Goal: Task Accomplishment & Management: Use online tool/utility

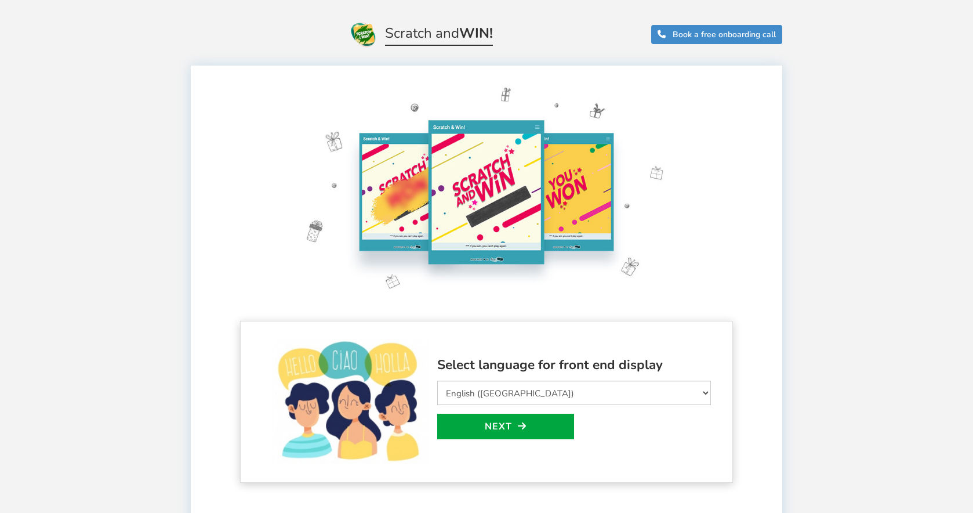
click at [844, 106] on div "Welcome to Scratch and WIN! Select language for front end display Select Langua…" at bounding box center [486, 491] width 973 height 886
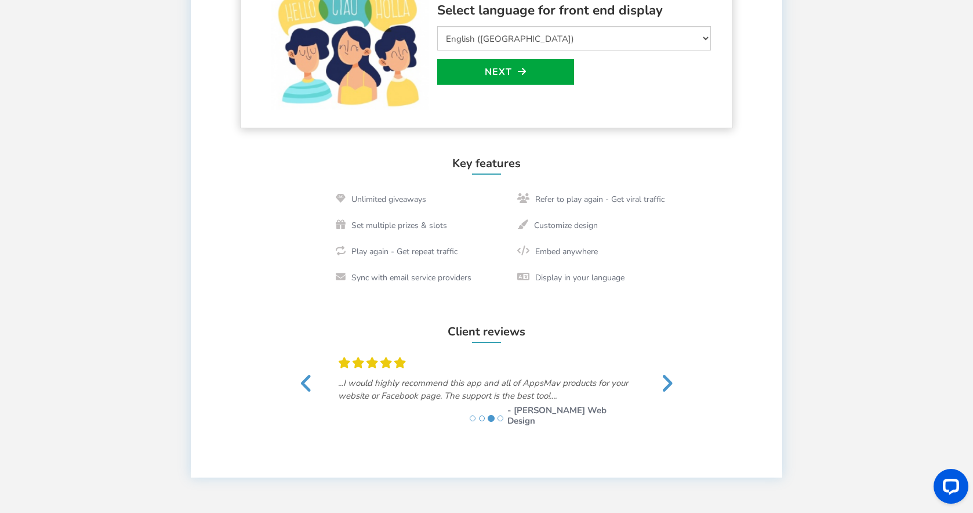
scroll to position [190, 0]
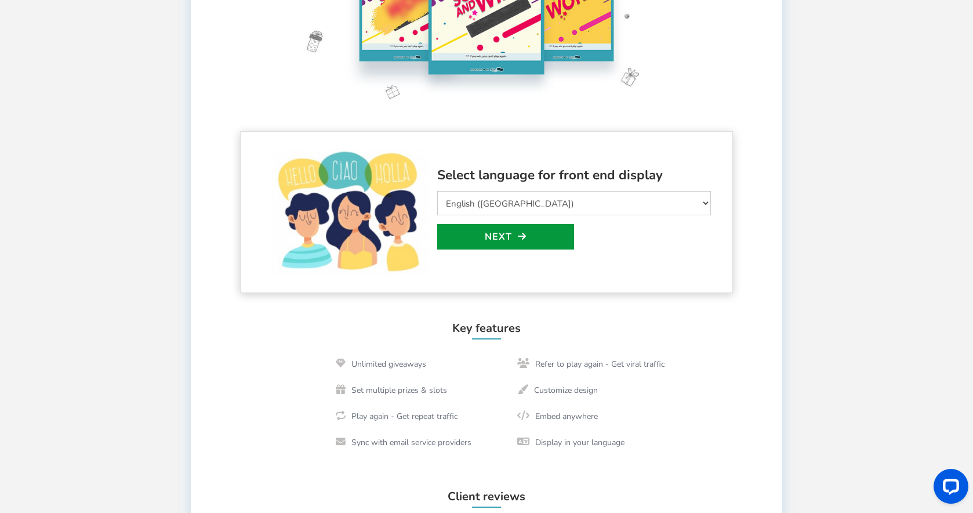
click at [539, 230] on link "Next" at bounding box center [505, 237] width 137 height 26
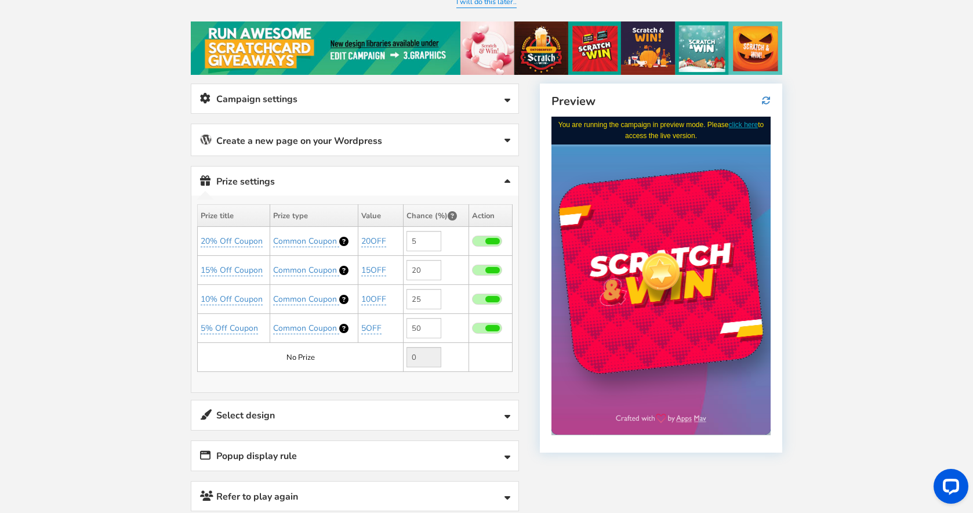
scroll to position [103, 0]
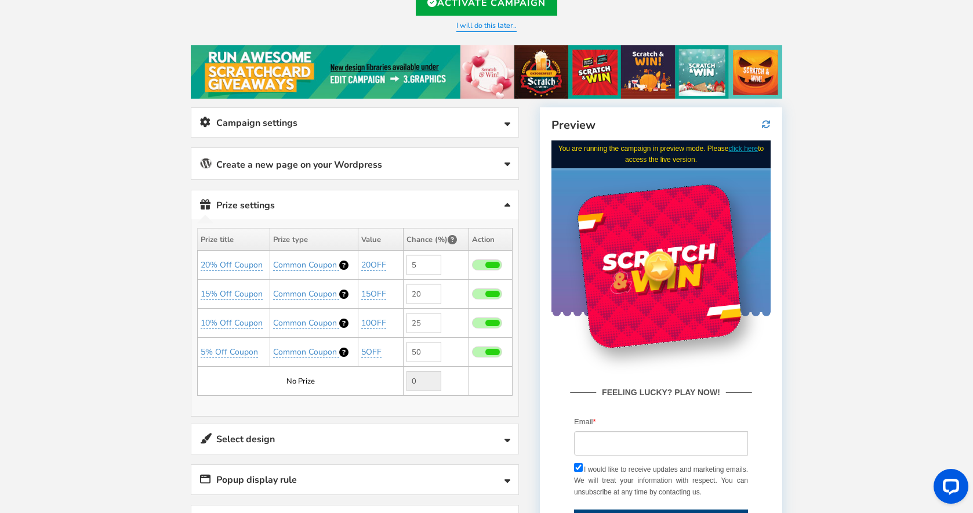
click at [311, 171] on link "Create a new page on your Wordpress" at bounding box center [354, 163] width 327 height 31
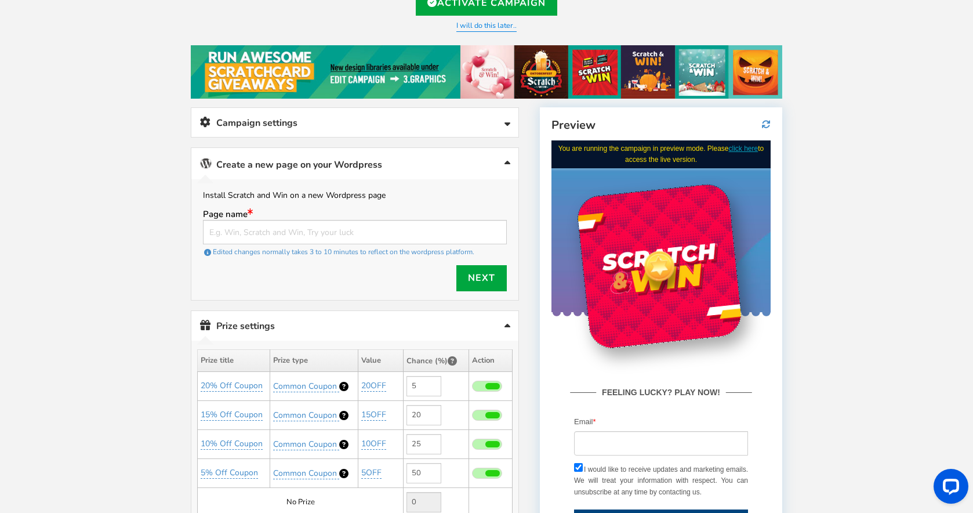
click at [324, 117] on link "Campaign settings" at bounding box center [354, 123] width 327 height 30
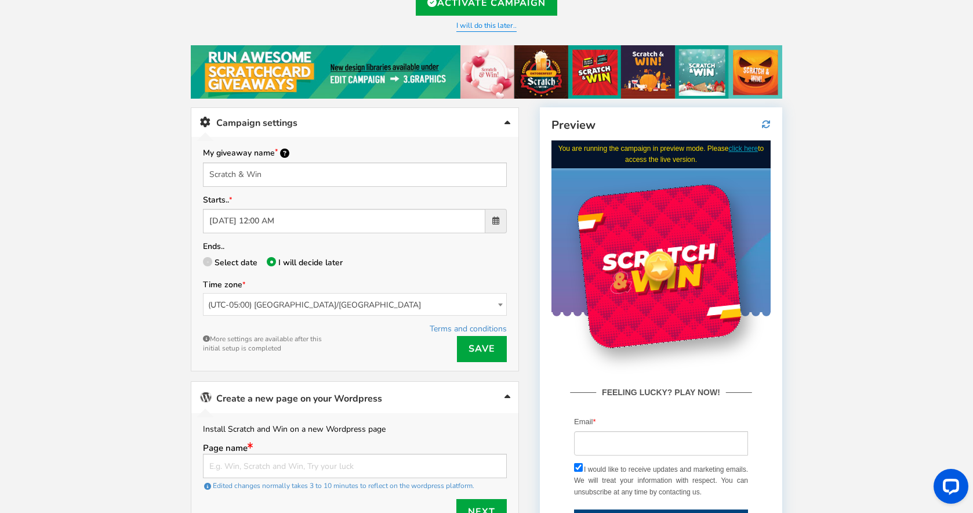
click at [274, 302] on span "(UTC-05:00) America/Chicago" at bounding box center [355, 304] width 303 height 23
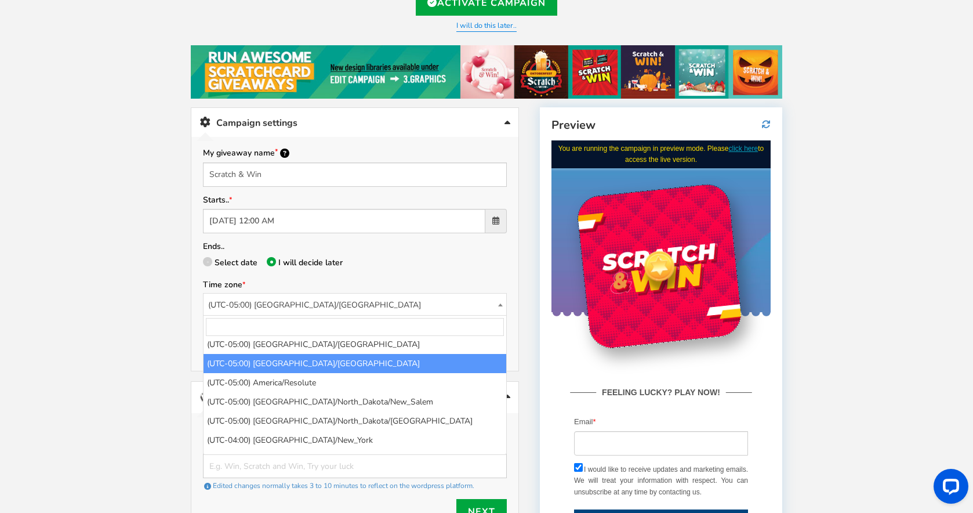
scroll to position [1325, 0]
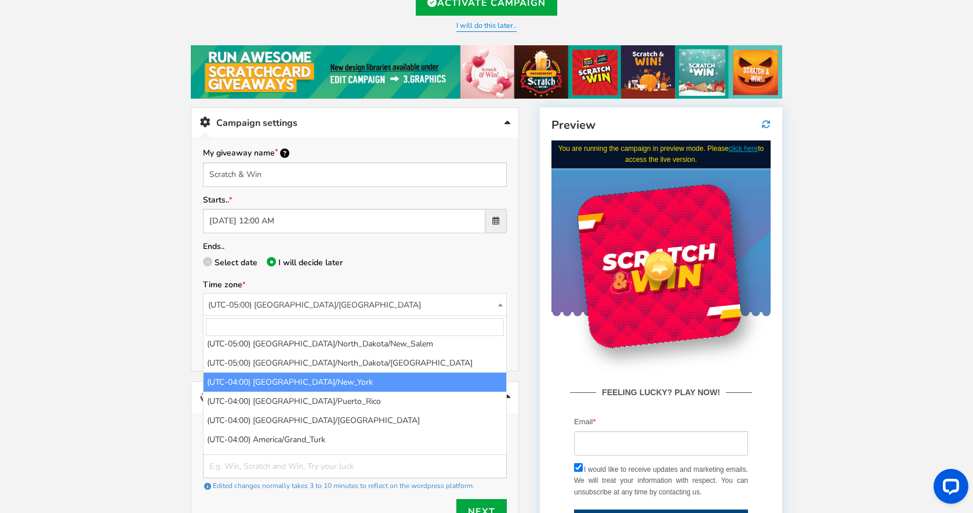
select select "America/New_York"
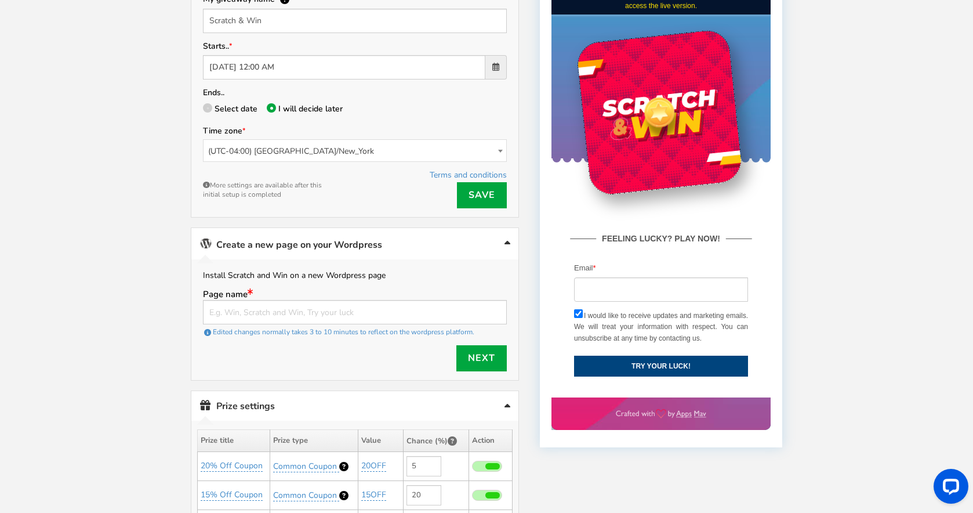
scroll to position [277, 0]
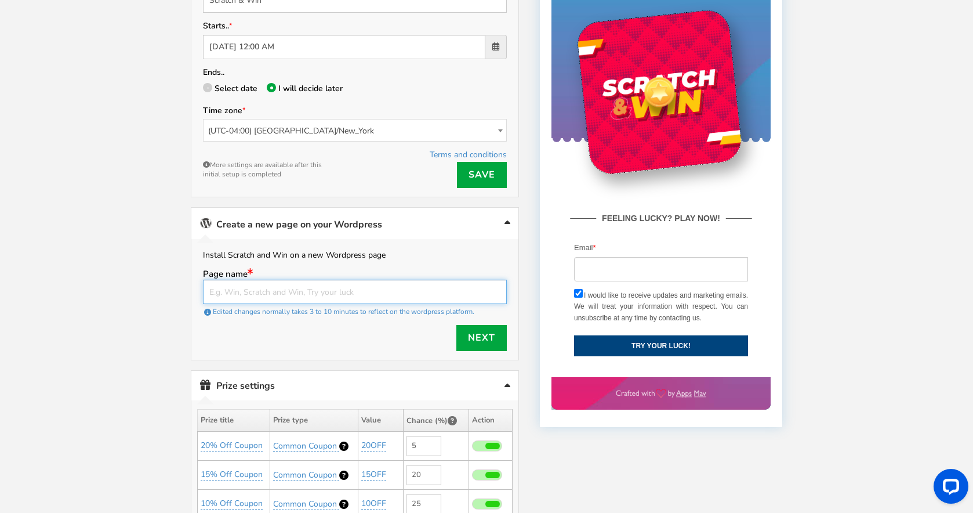
click at [316, 289] on input "text" at bounding box center [355, 292] width 304 height 24
click at [322, 289] on input "text" at bounding box center [355, 292] width 304 height 24
click at [478, 339] on link "Next" at bounding box center [481, 338] width 50 height 26
click at [244, 285] on input "Contest" at bounding box center [355, 292] width 304 height 24
paste input "https://shoreline-flooring.dev.neptuneweb.com/?page_id=20846&preview=true"
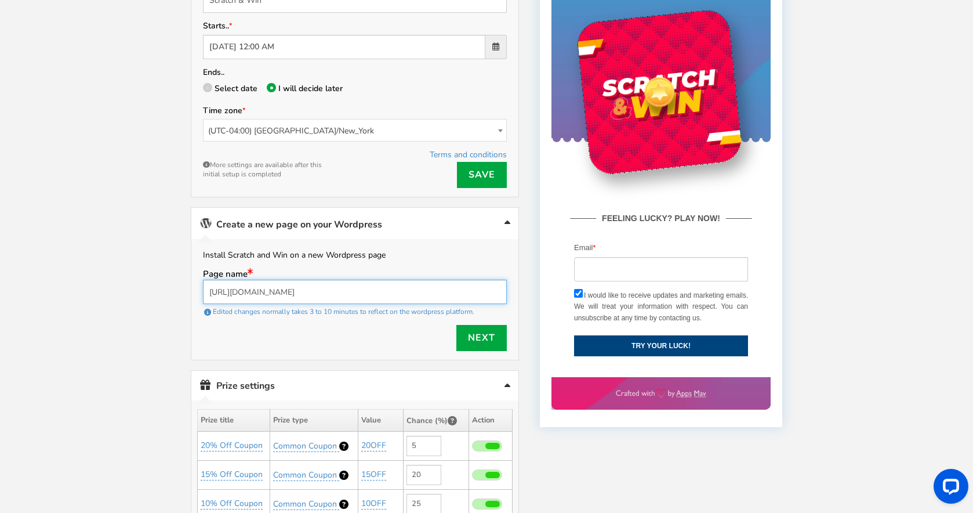
click at [389, 282] on input "https://shoreline-flooring.dev.neptuneweb.com/?page_id=20846&preview=true" at bounding box center [355, 292] width 304 height 24
paste input "contest/"
type input "https://shoreline-flooring.dev.neptuneweb.com/contest/"
click at [484, 345] on link "Next" at bounding box center [481, 338] width 50 height 26
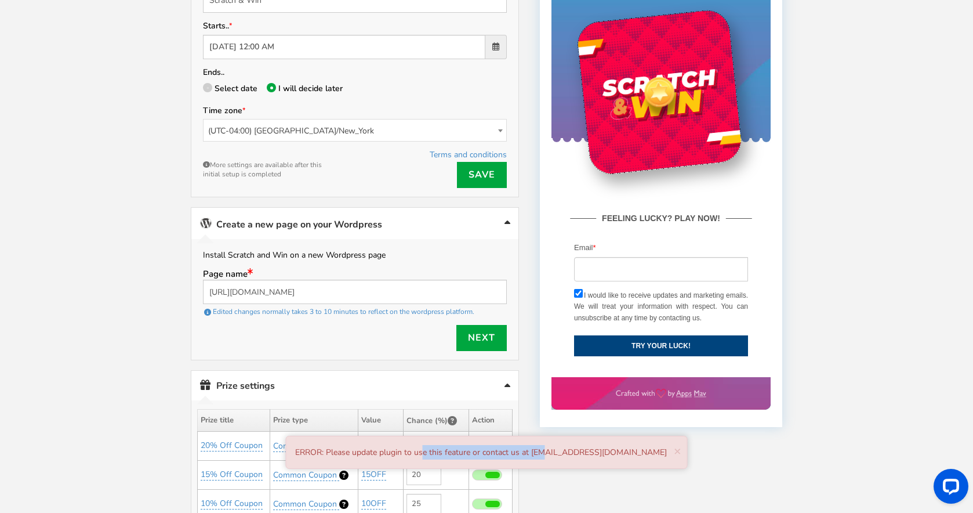
drag, startPoint x: 493, startPoint y: 452, endPoint x: 531, endPoint y: 452, distance: 37.7
click at [523, 452] on div "ERROR: Please update plugin to use this feature or contact us at support@appsma…" at bounding box center [487, 452] width 402 height 33
click at [531, 452] on div "ERROR: Please update plugin to use this feature or contact us at support@appsma…" at bounding box center [487, 452] width 402 height 33
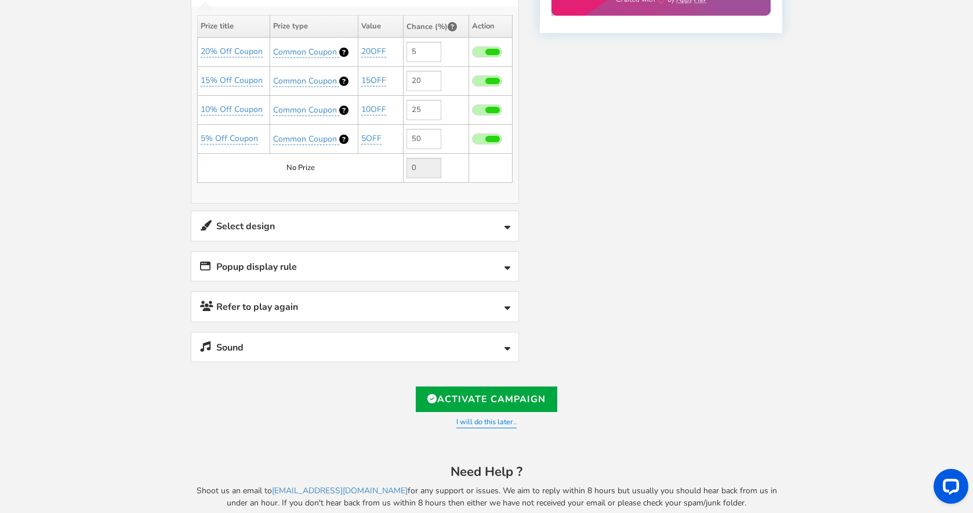
scroll to position [691, 0]
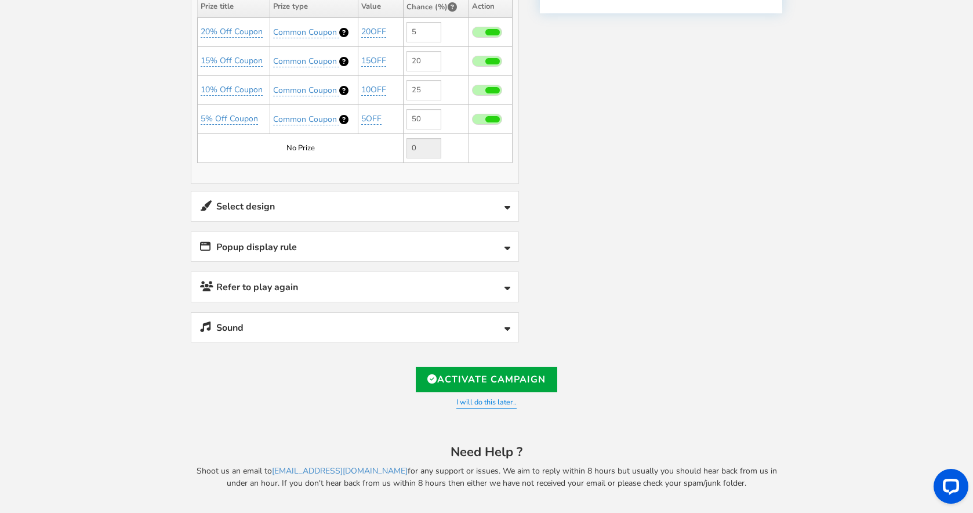
click at [498, 212] on link "Select design" at bounding box center [354, 206] width 327 height 30
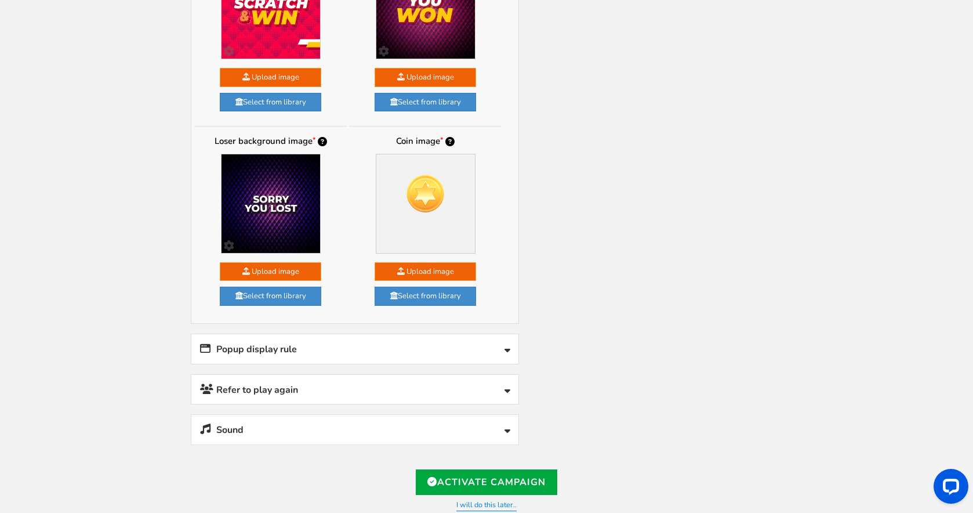
scroll to position [981, 0]
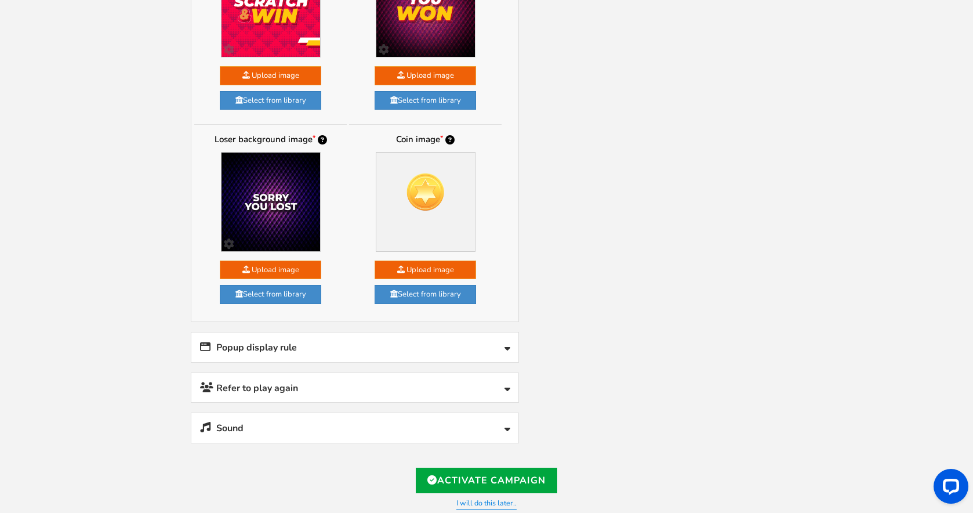
click at [289, 215] on img at bounding box center [271, 202] width 99 height 99
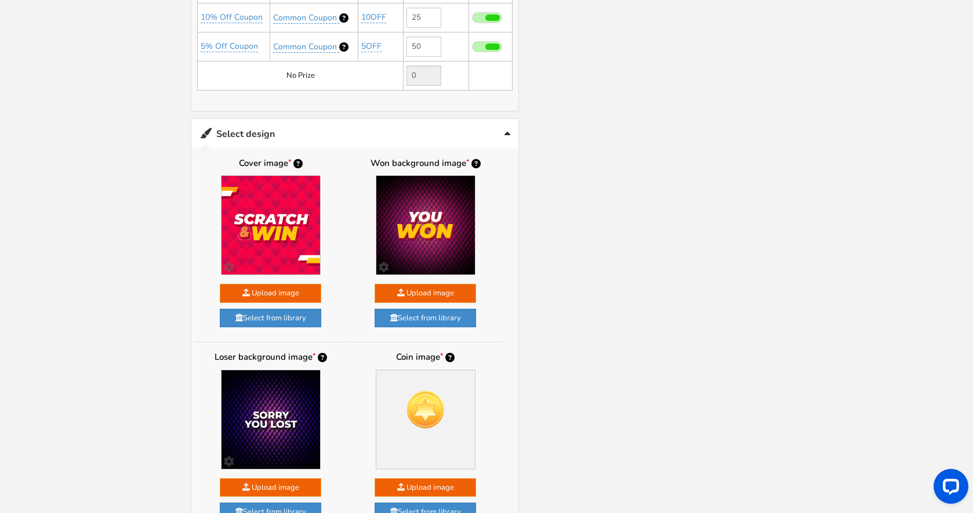
scroll to position [749, 0]
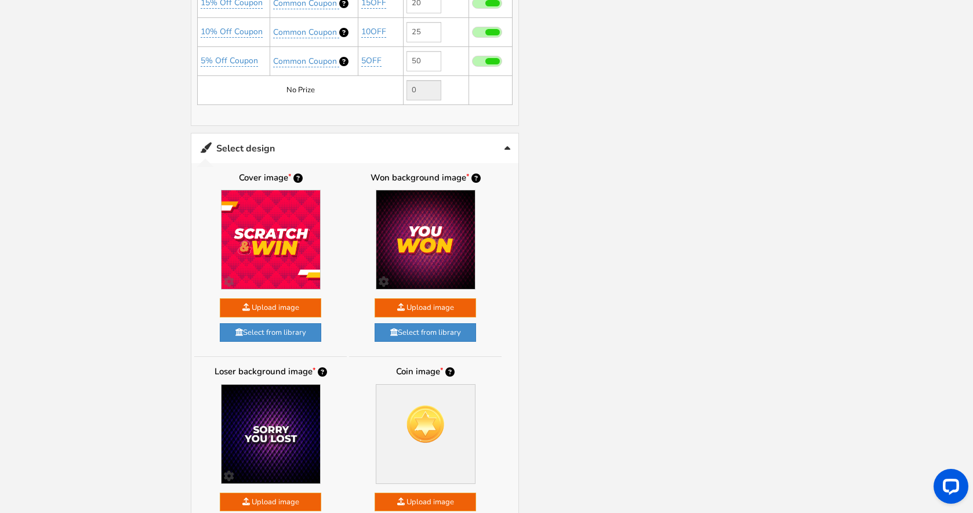
click at [288, 215] on img at bounding box center [271, 239] width 99 height 99
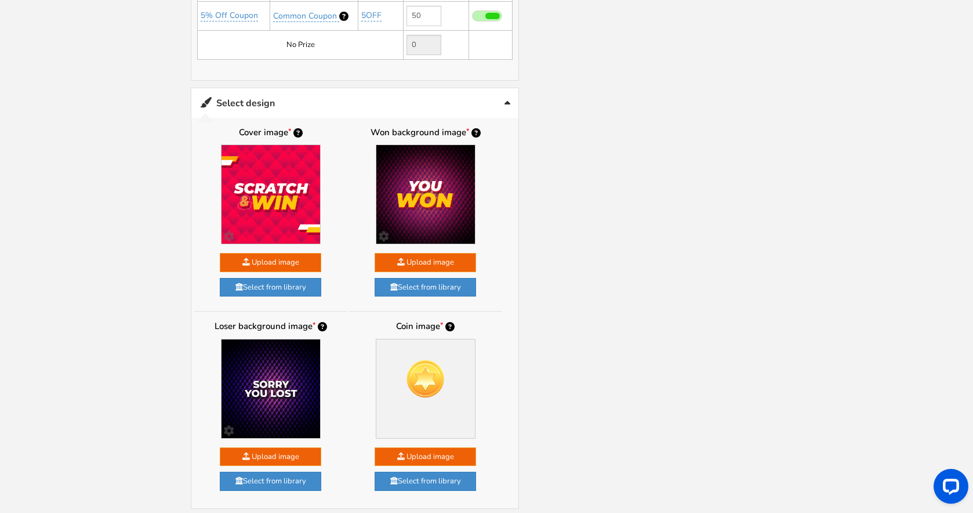
scroll to position [865, 0]
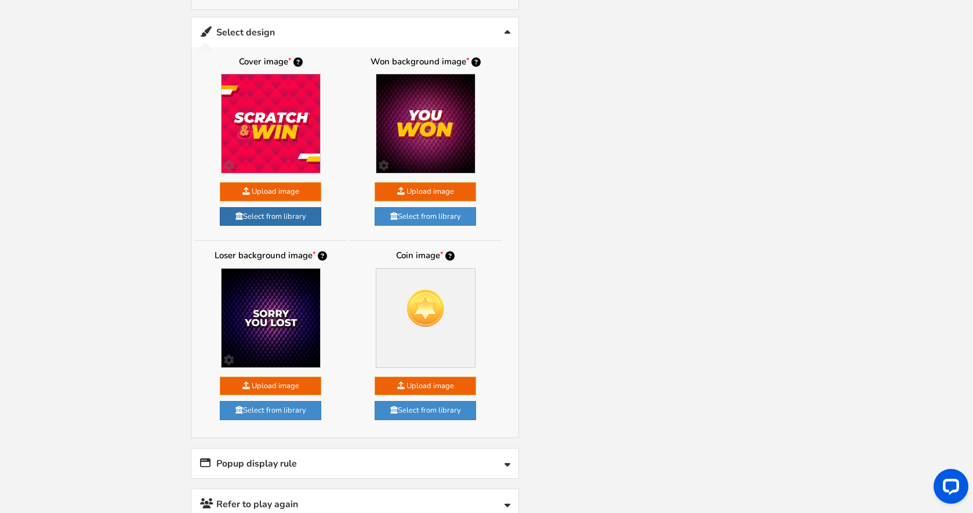
click at [316, 211] on link "Select from library" at bounding box center [270, 216] width 101 height 19
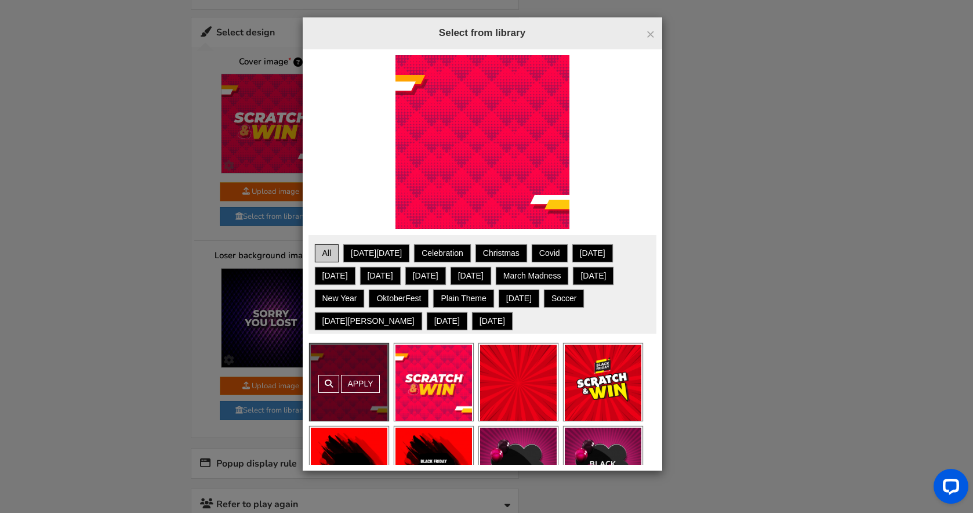
click at [433, 373] on div "Apply" at bounding box center [433, 381] width 79 height 77
click at [434, 369] on link "Apply" at bounding box center [445, 360] width 38 height 18
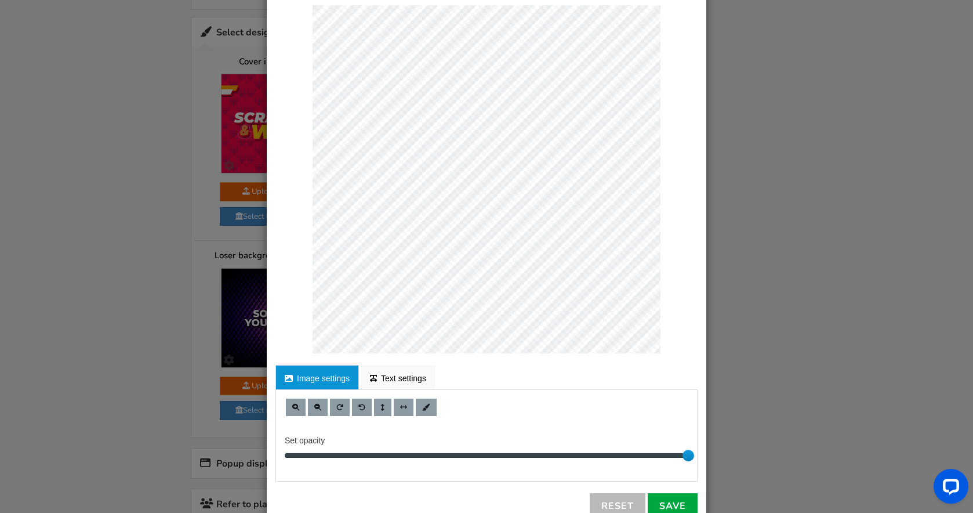
scroll to position [88, 0]
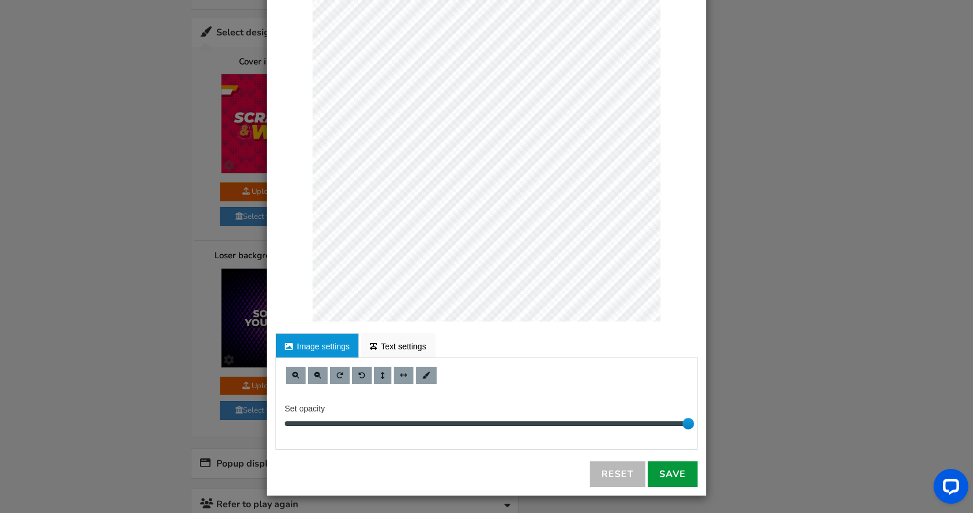
click at [679, 465] on link "Save" at bounding box center [673, 474] width 50 height 26
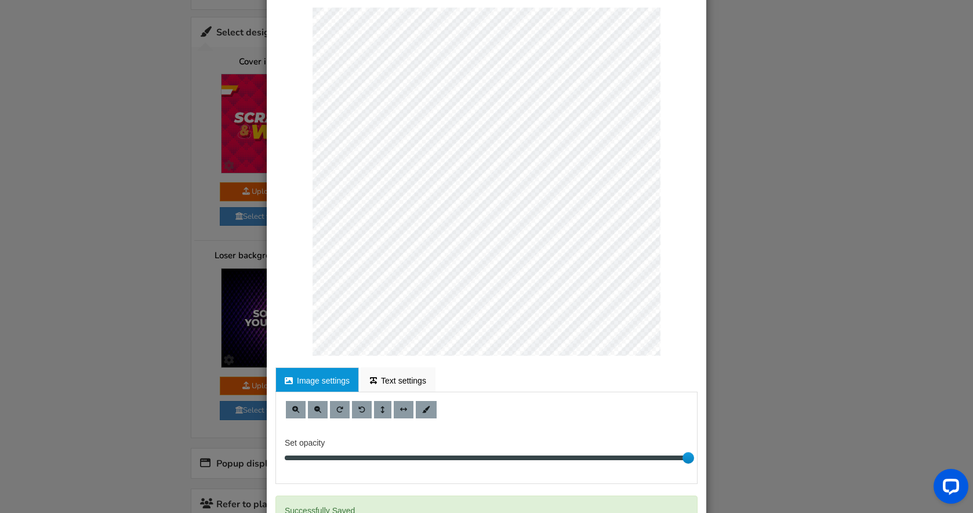
scroll to position [0, 0]
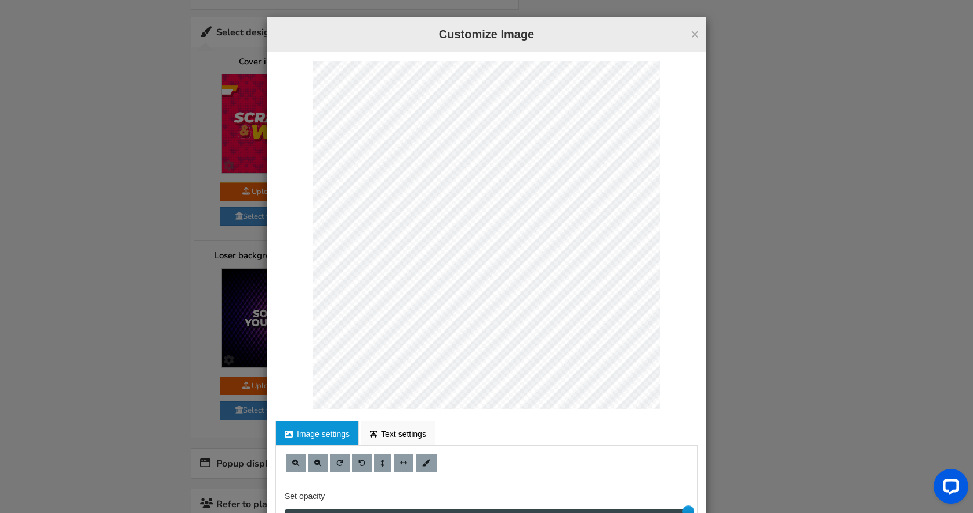
click at [691, 41] on button "×" at bounding box center [695, 34] width 9 height 15
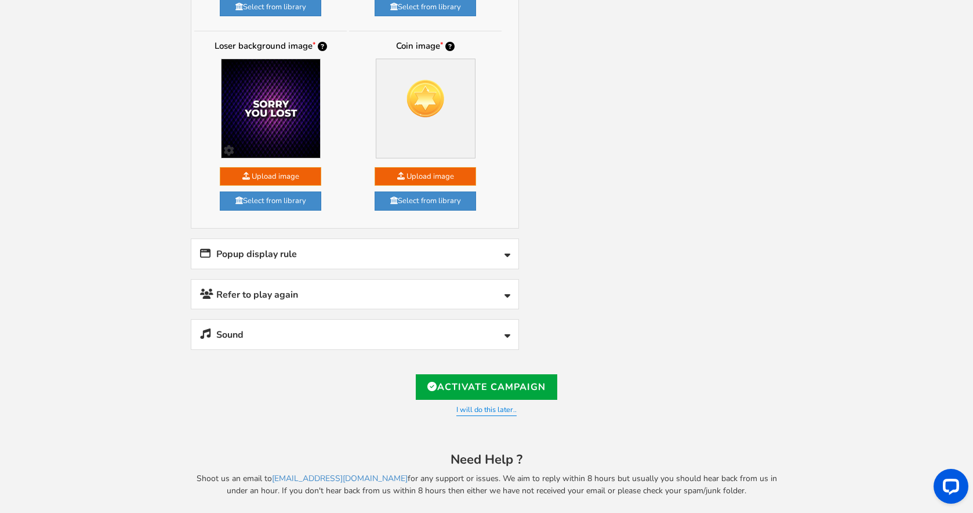
scroll to position [1082, 0]
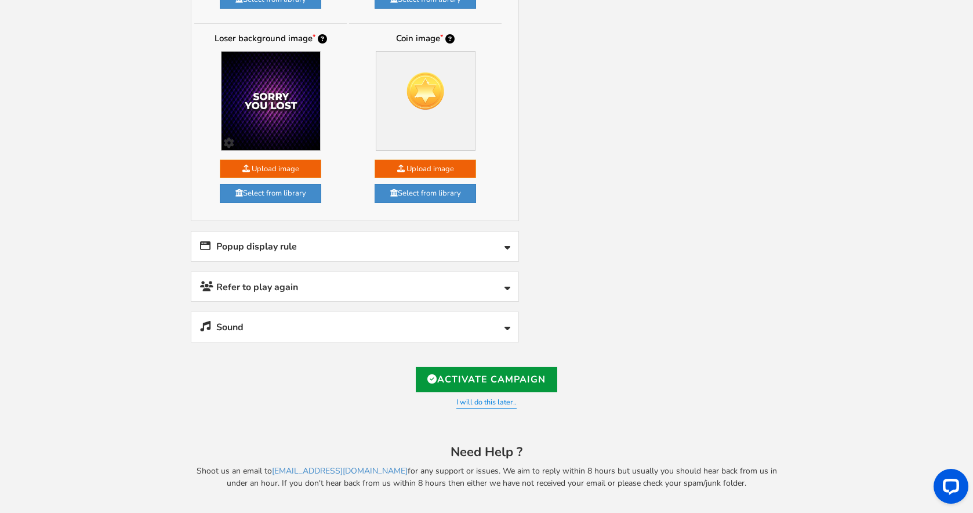
click at [448, 371] on link "Activate Campaign" at bounding box center [487, 380] width 142 height 26
type input "https://amze.me/BcJpP"
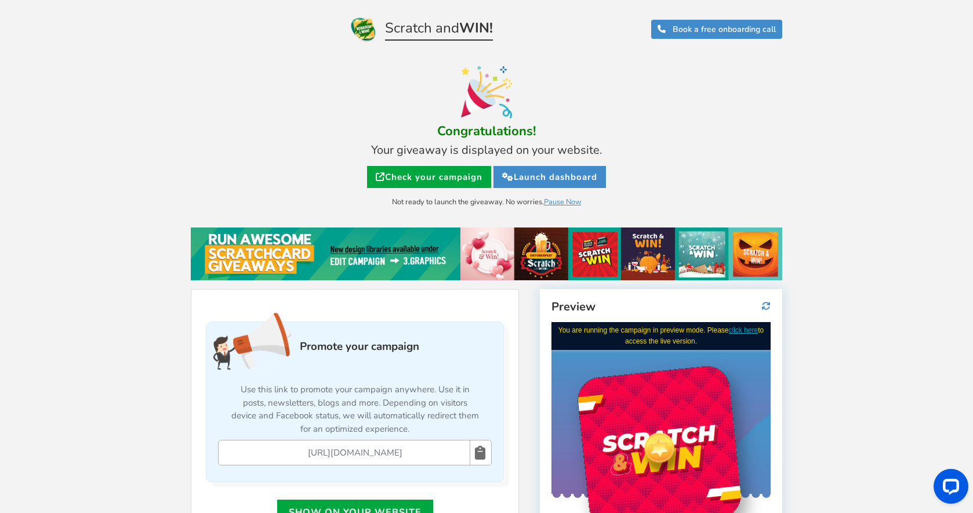
scroll to position [0, 0]
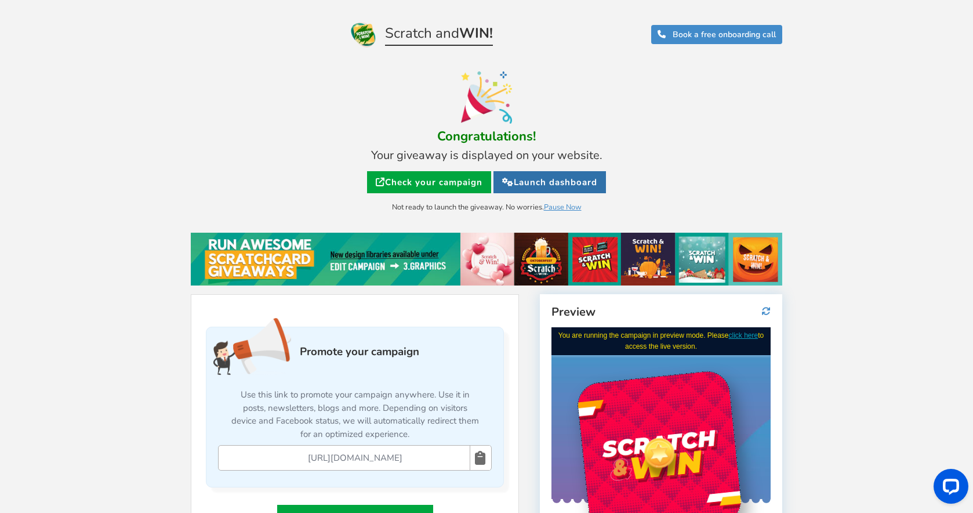
click at [538, 187] on link "Launch dashboard" at bounding box center [550, 182] width 113 height 22
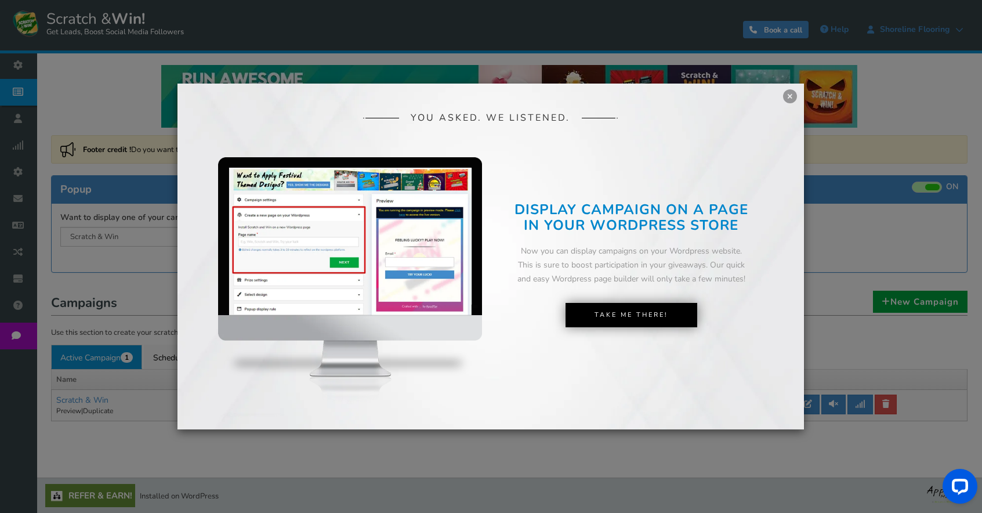
click at [786, 99] on link "×" at bounding box center [790, 96] width 14 height 14
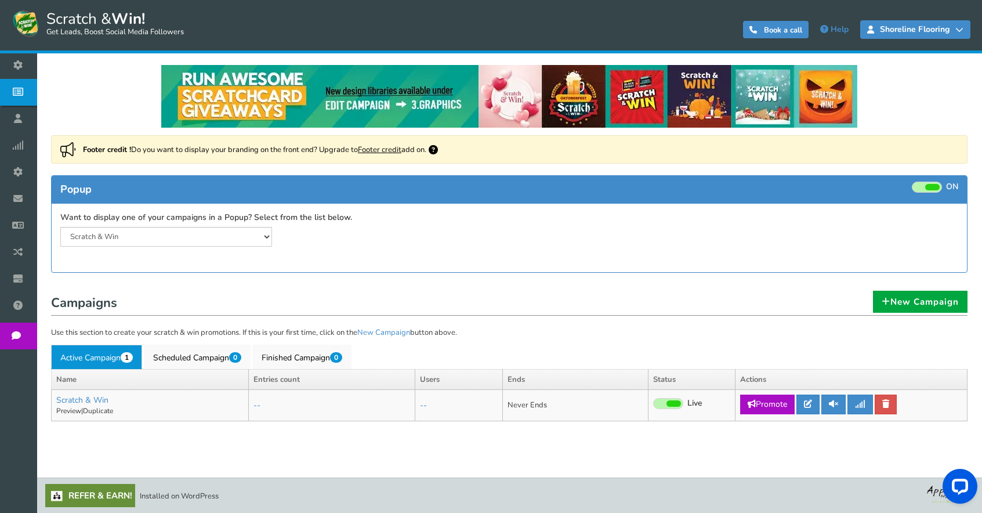
click at [926, 28] on span "Shoreline Flooring" at bounding box center [914, 29] width 81 height 9
click at [963, 32] on icon at bounding box center [959, 30] width 8 height 8
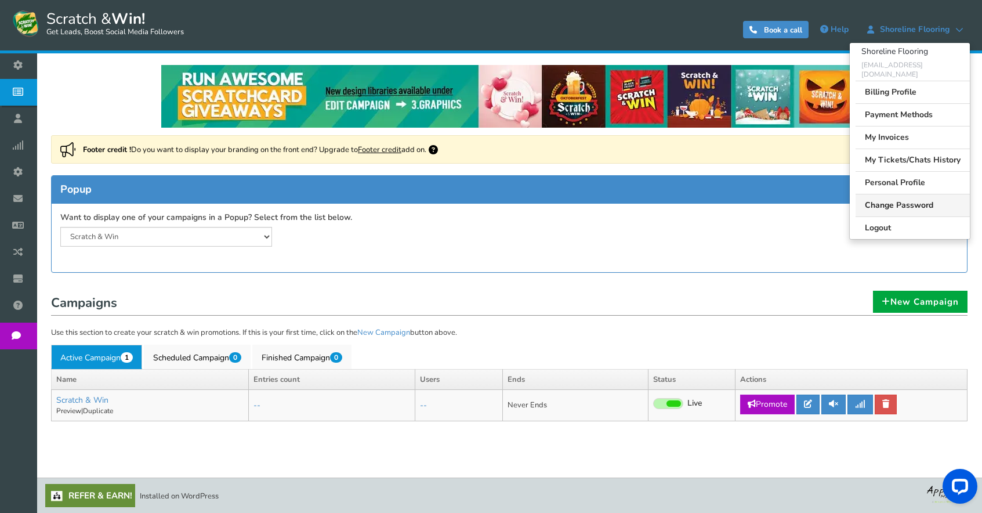
click at [887, 194] on link "Change Password" at bounding box center [912, 205] width 114 height 23
